Goal: Find specific page/section

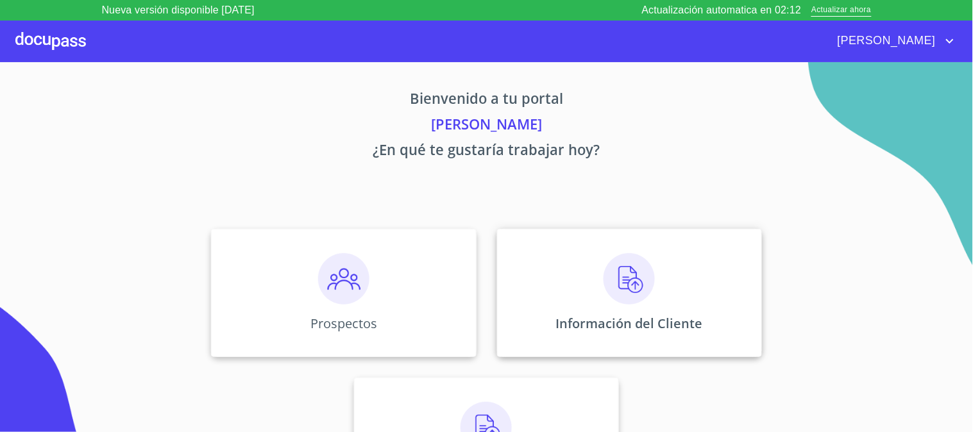
click at [630, 290] on img at bounding box center [628, 278] width 51 height 51
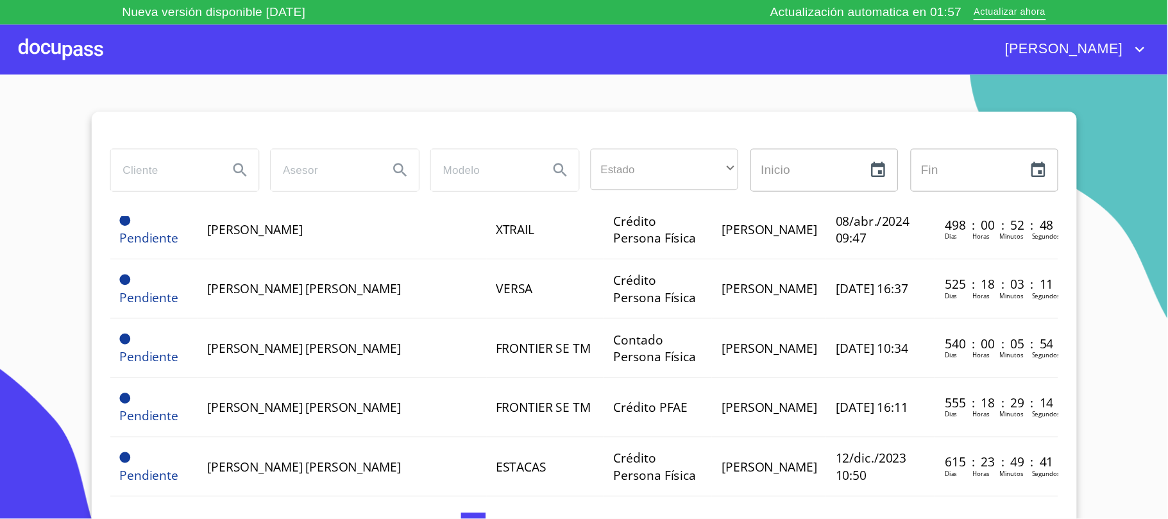
scroll to position [1035, 0]
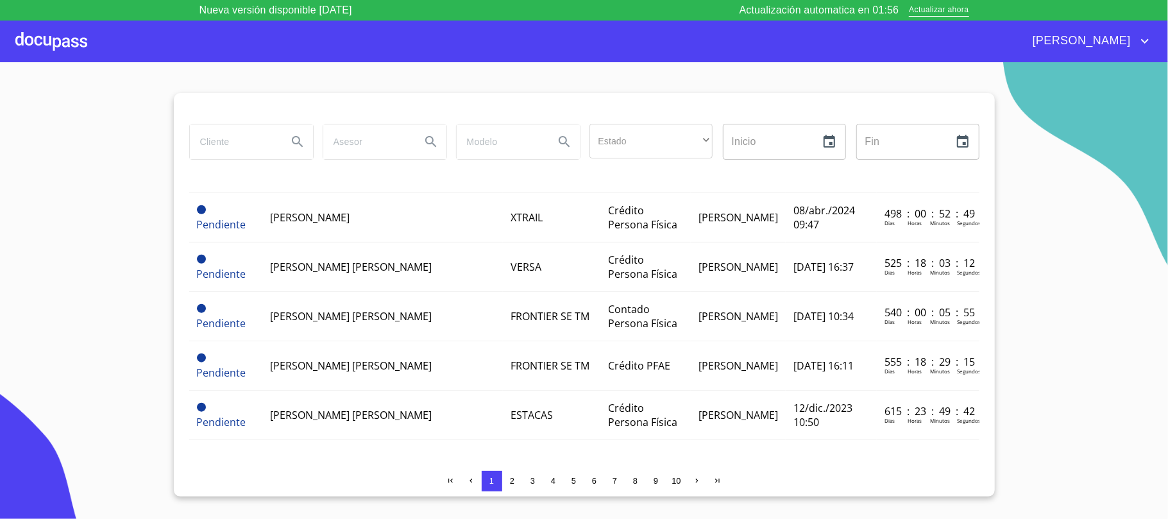
click at [537, 432] on span "3" at bounding box center [533, 481] width 10 height 10
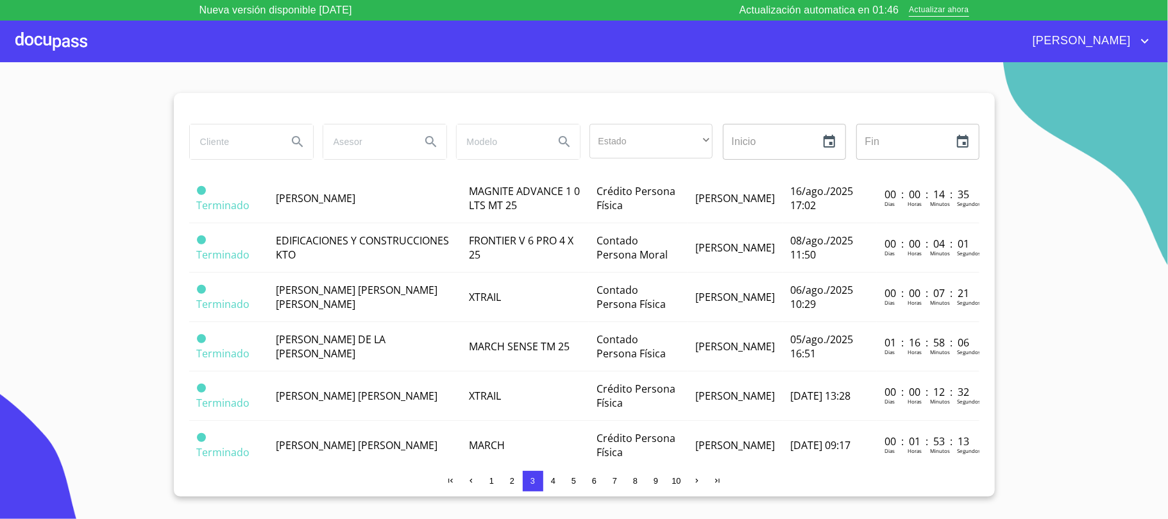
scroll to position [693, 0]
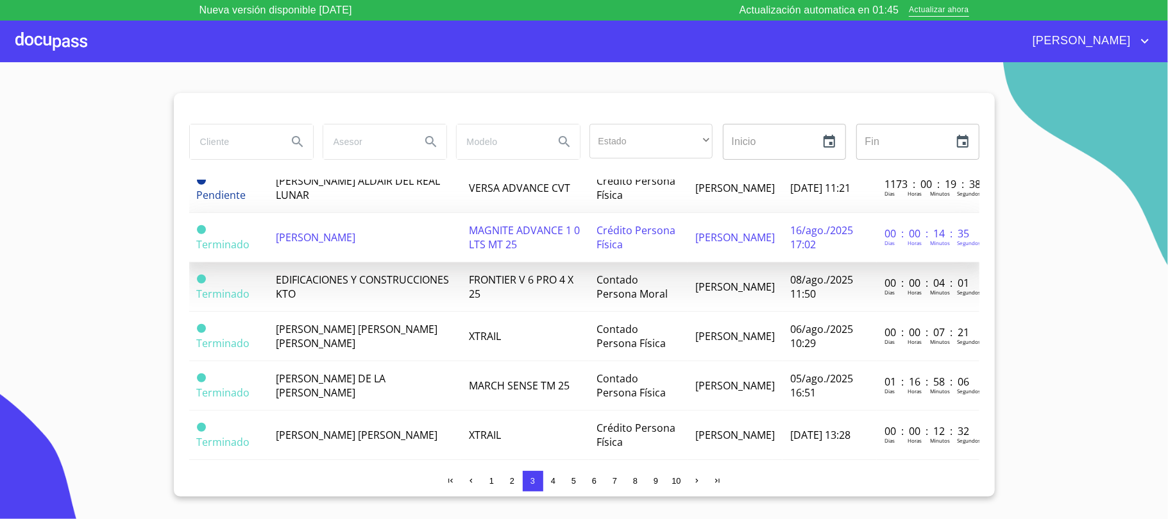
click at [355, 244] on span "[PERSON_NAME]" at bounding box center [316, 237] width 80 height 14
